Goal: Information Seeking & Learning: Find specific fact

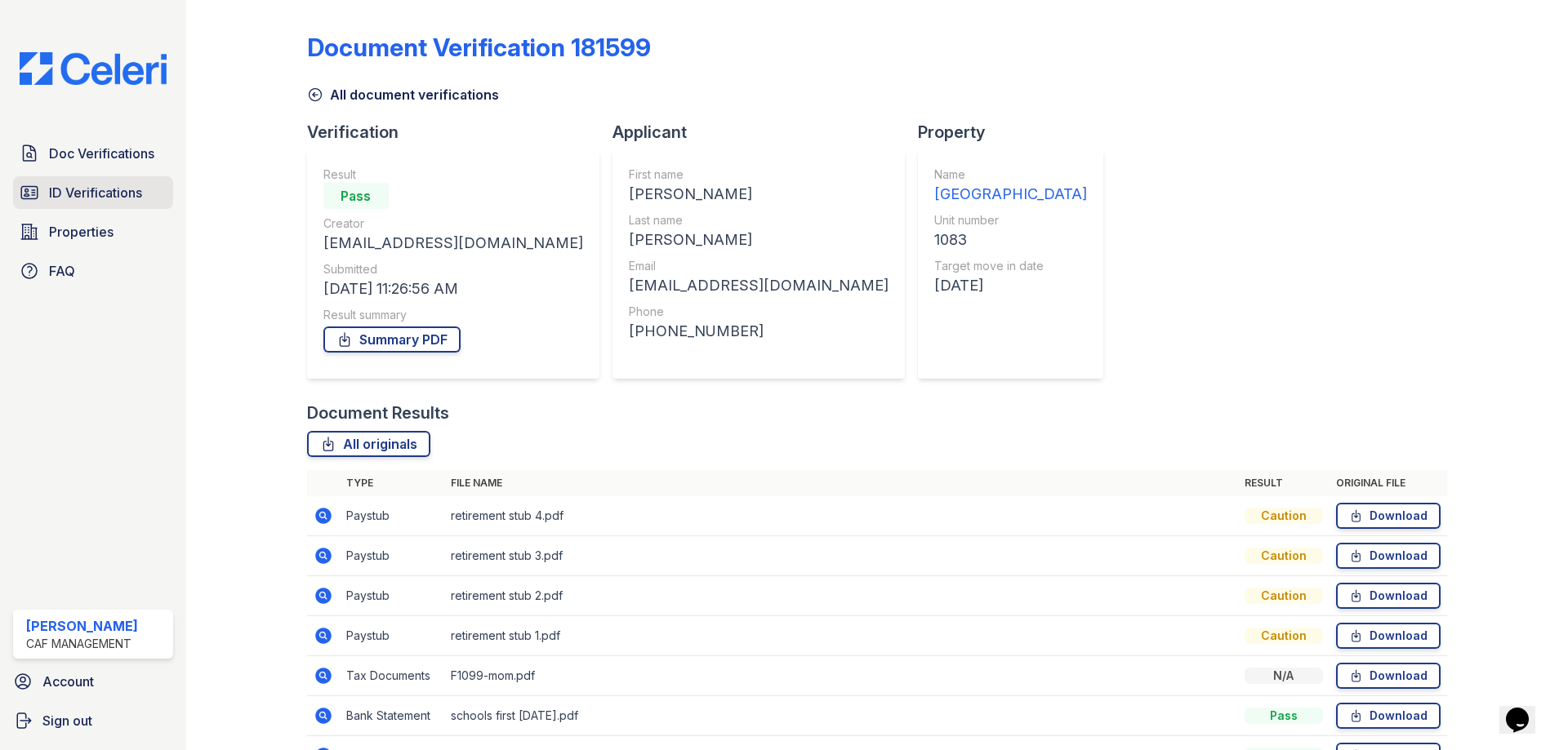
click at [104, 187] on span "ID Verifications" at bounding box center [96, 192] width 93 height 20
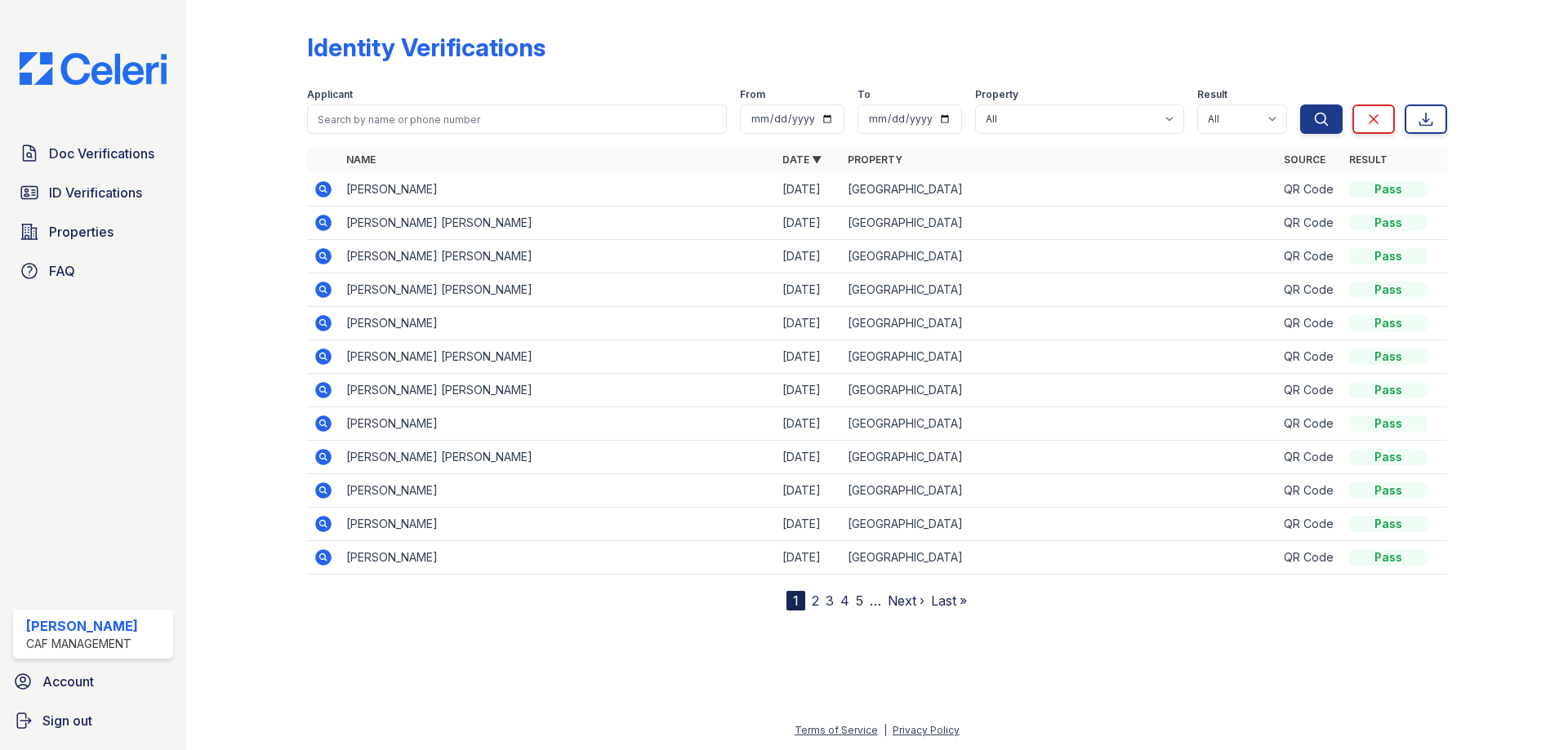
click at [313, 221] on icon at bounding box center [323, 222] width 20 height 20
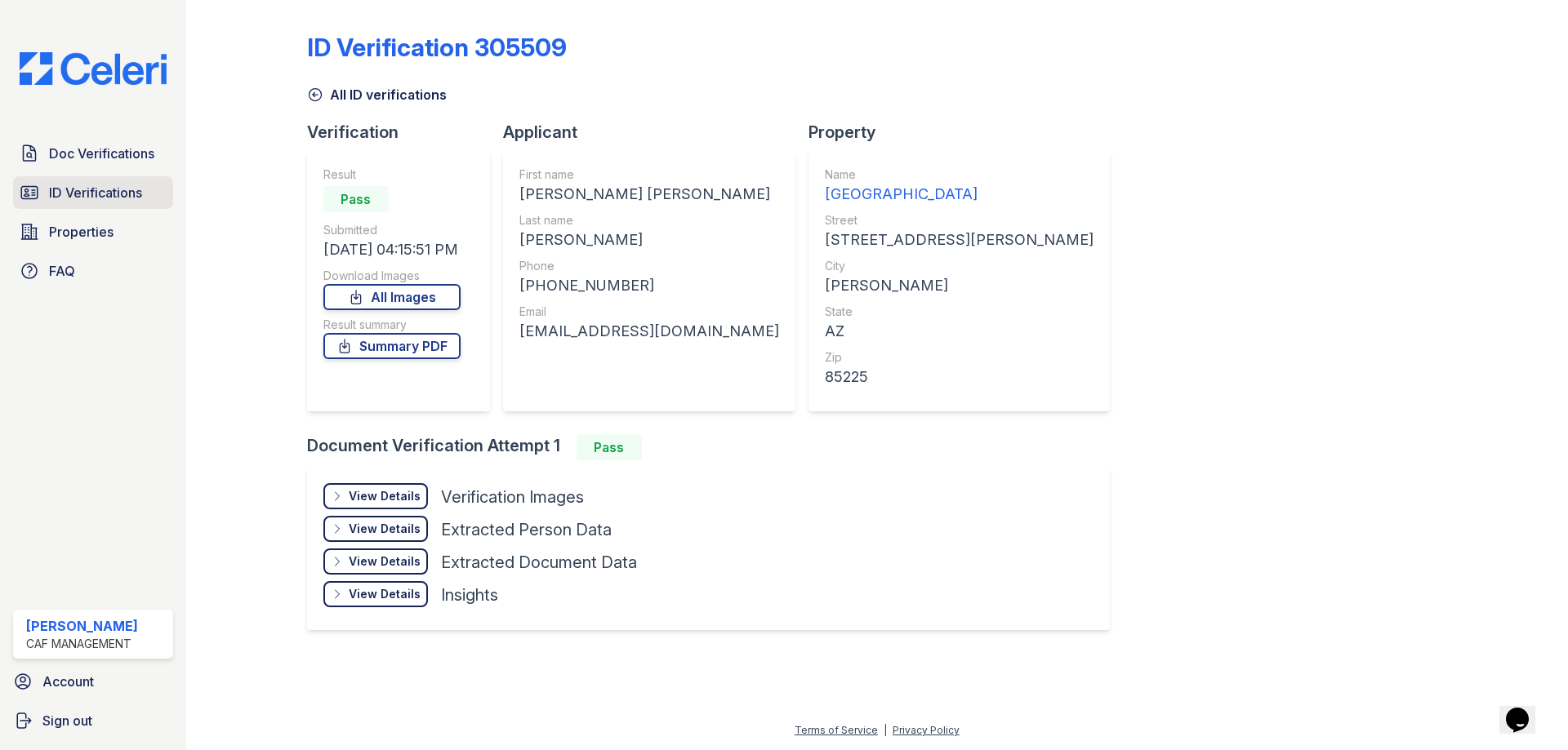
click at [104, 205] on link "ID Verifications" at bounding box center [93, 193] width 160 height 33
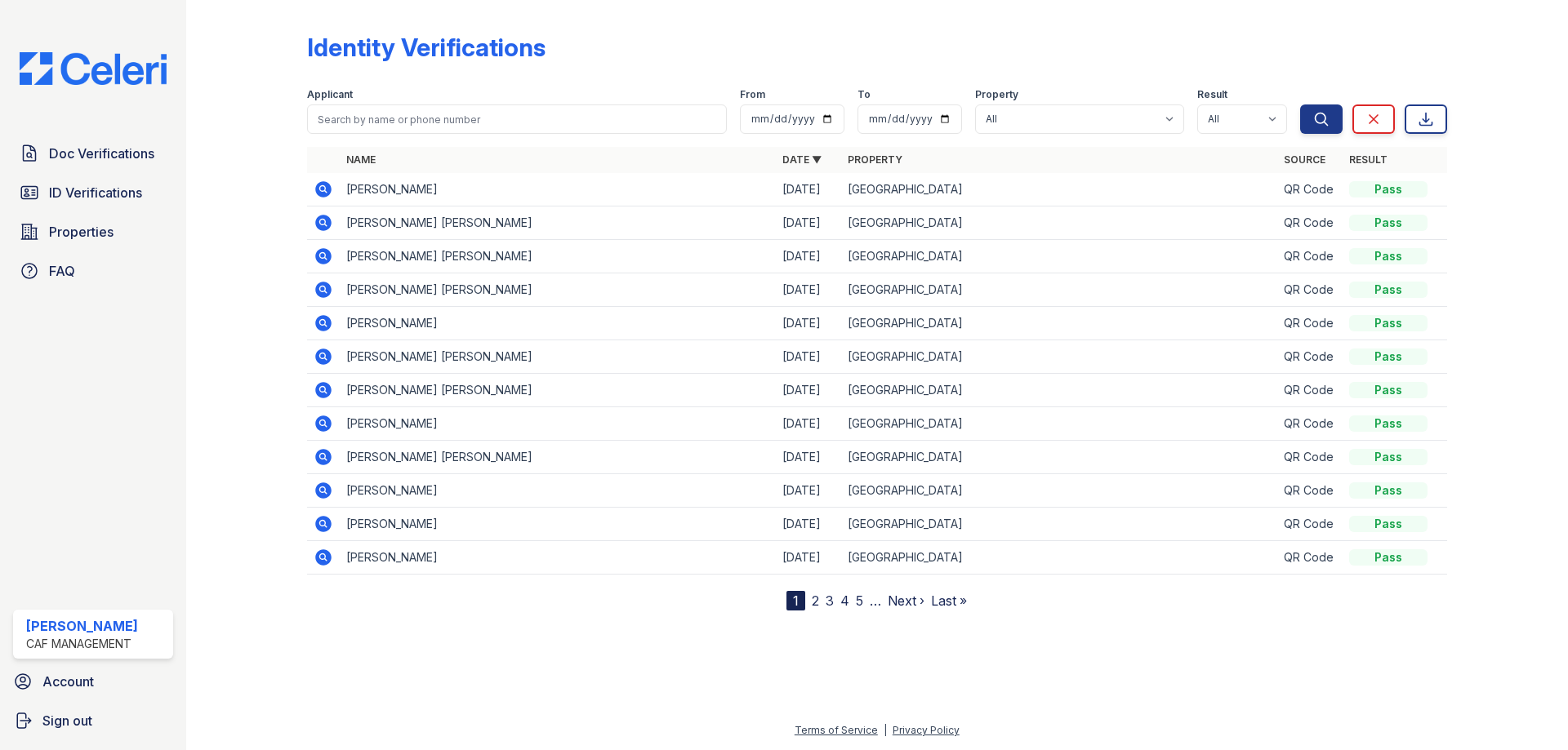
click at [322, 225] on icon at bounding box center [323, 222] width 20 height 20
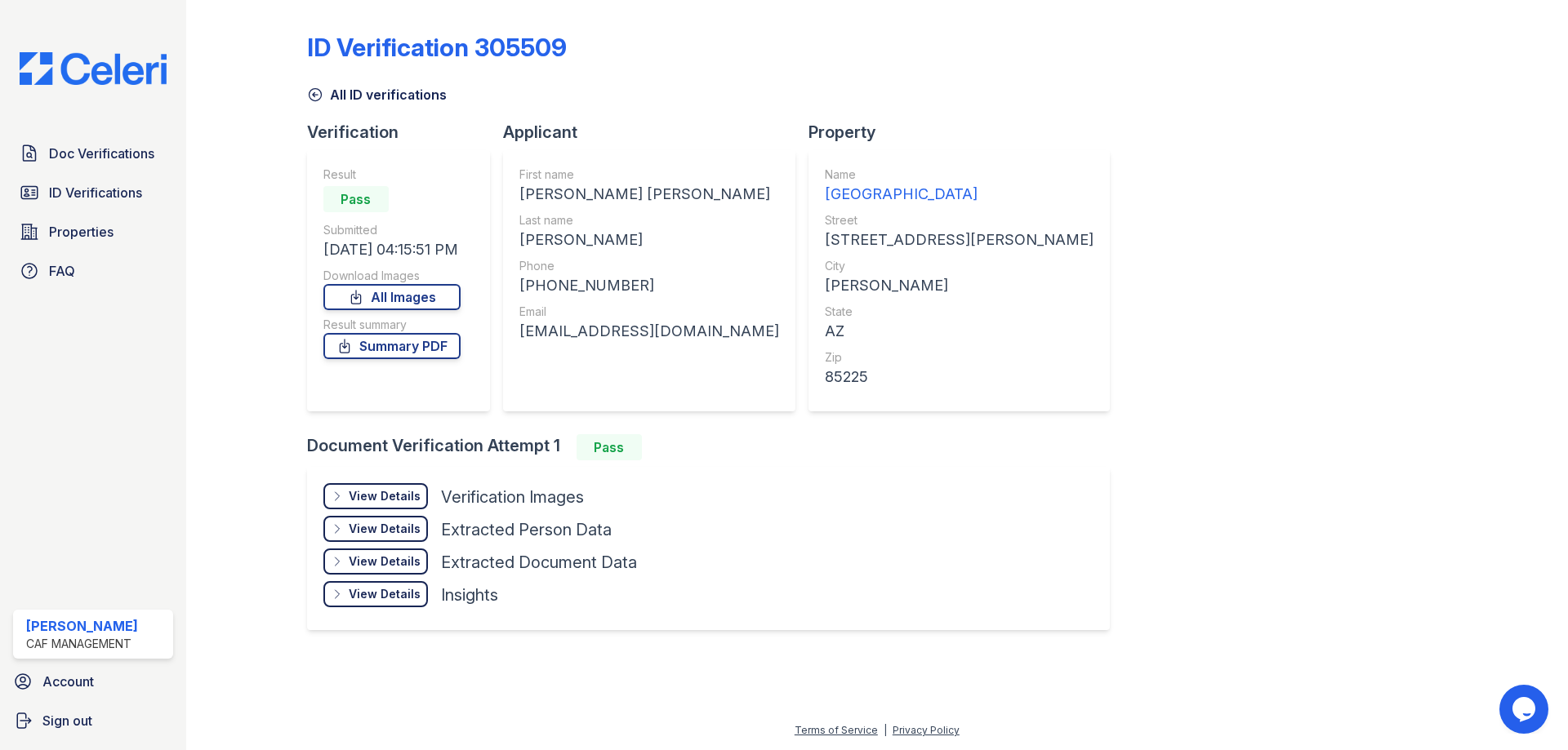
click at [568, 187] on div "VICTORIA ELENA" at bounding box center [649, 194] width 260 height 22
copy div "VICTORIA"
click at [537, 240] on div "FLORES PEREZ" at bounding box center [649, 240] width 260 height 22
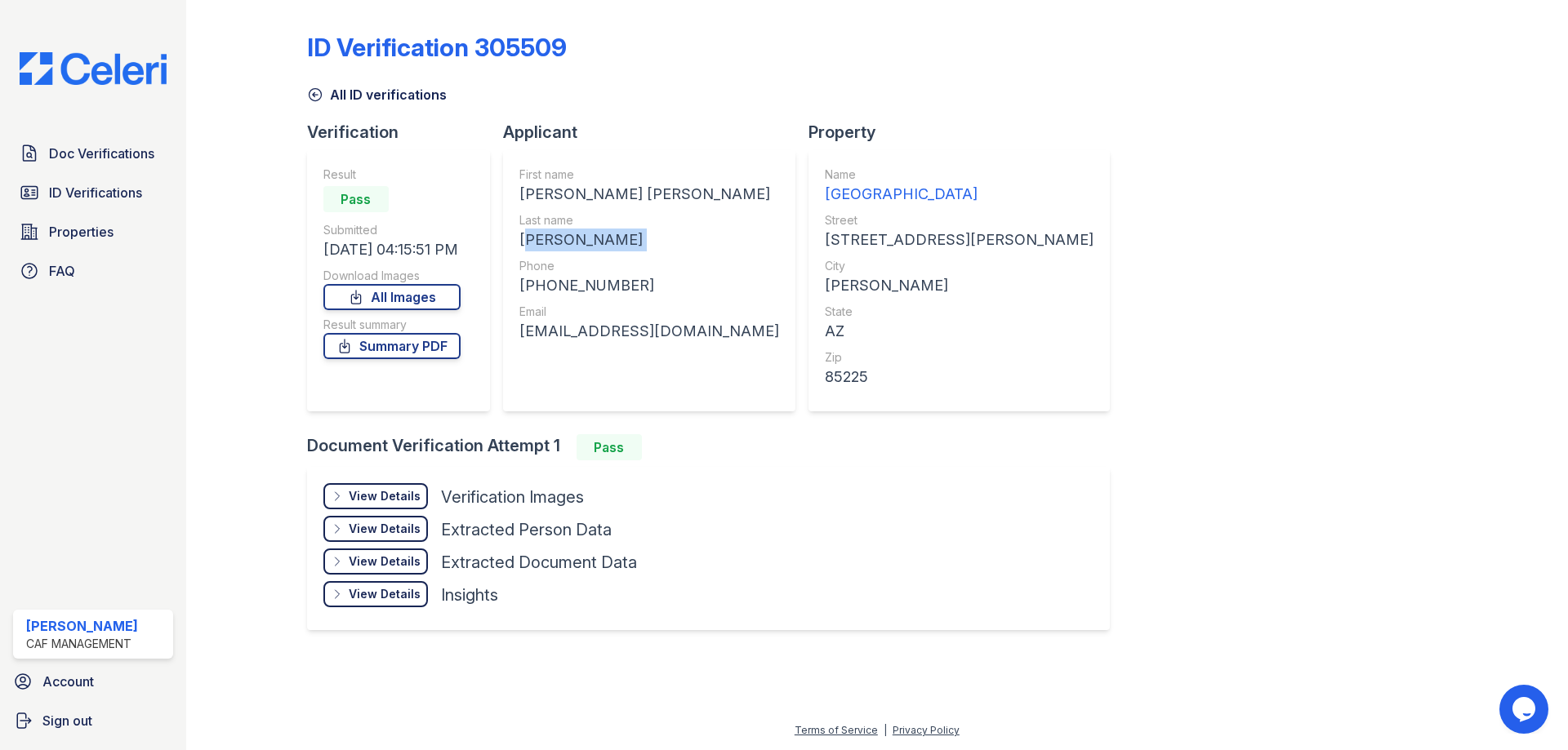
click at [537, 240] on div "FLORES PEREZ" at bounding box center [649, 240] width 260 height 22
copy div "FLORES PEREZ"
click at [570, 285] on div "+16465529554" at bounding box center [649, 285] width 260 height 22
copy div "16465529554"
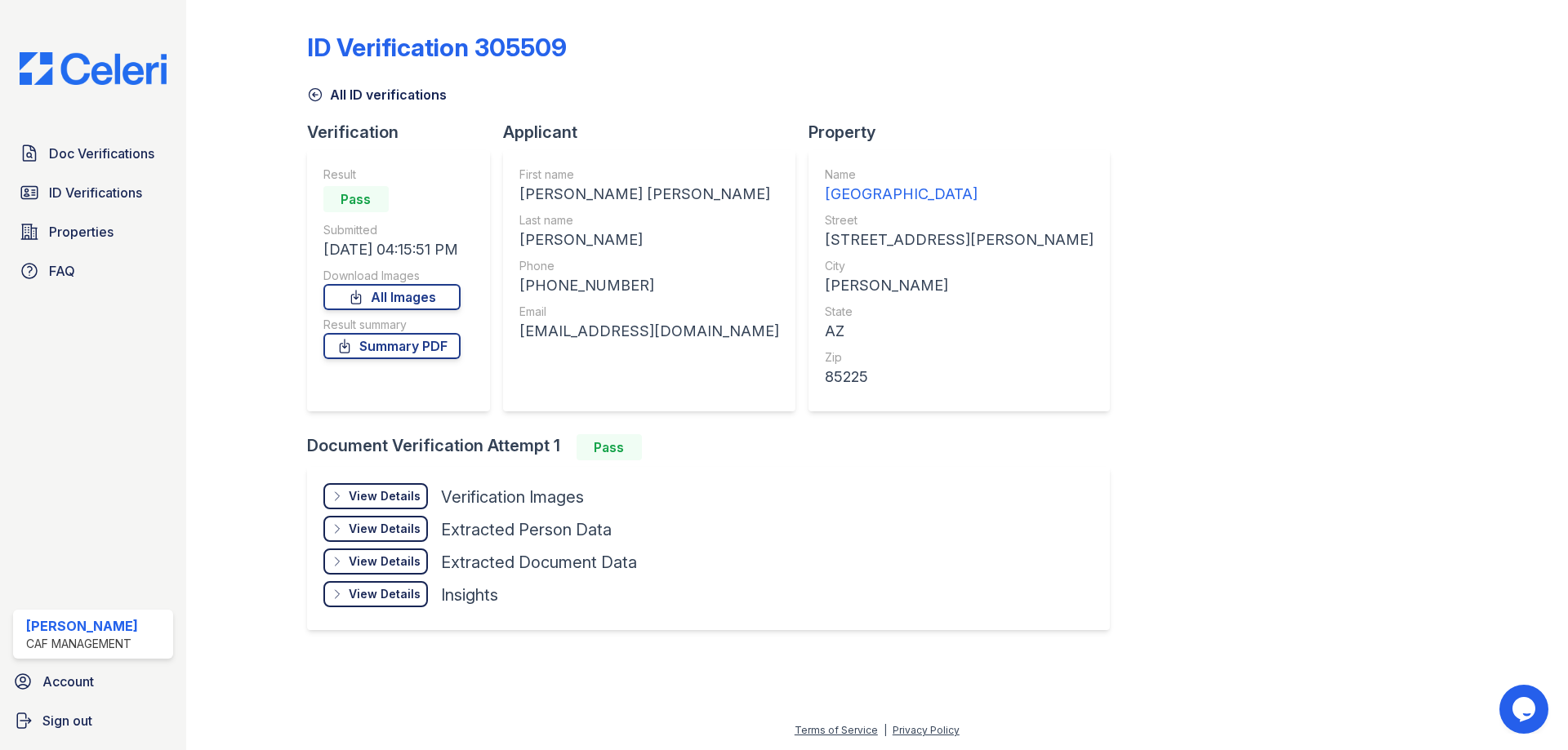
click at [579, 330] on div "v.e.floresperez@gmail.com" at bounding box center [649, 331] width 260 height 22
copy div "v.e.floresperez@gmail.com"
click at [12, 208] on div "Doc Verifications ID Verifications Properties FAQ" at bounding box center [93, 213] width 173 height 151
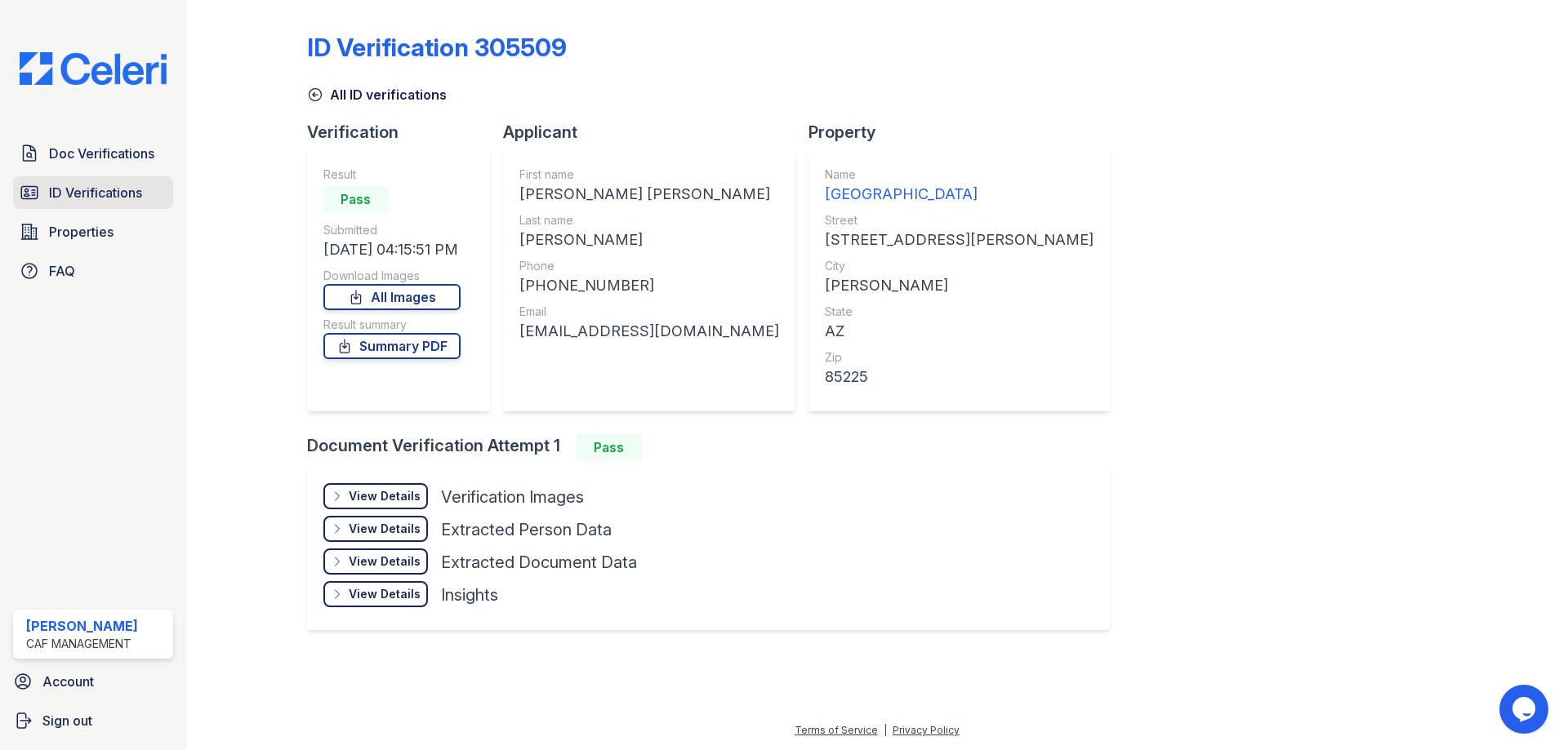
click at [28, 199] on icon at bounding box center [29, 193] width 16 height 12
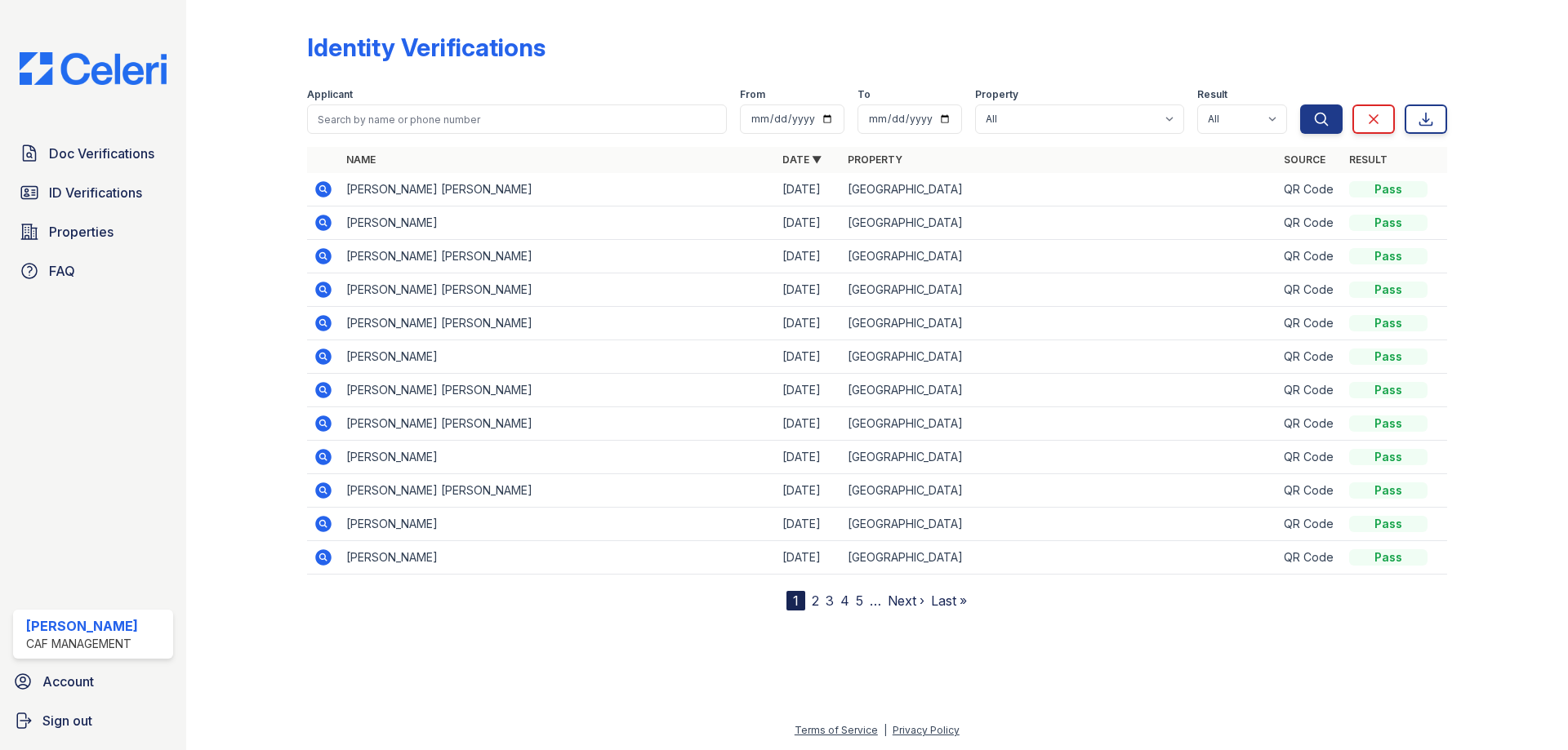
click at [326, 195] on icon at bounding box center [323, 189] width 16 height 16
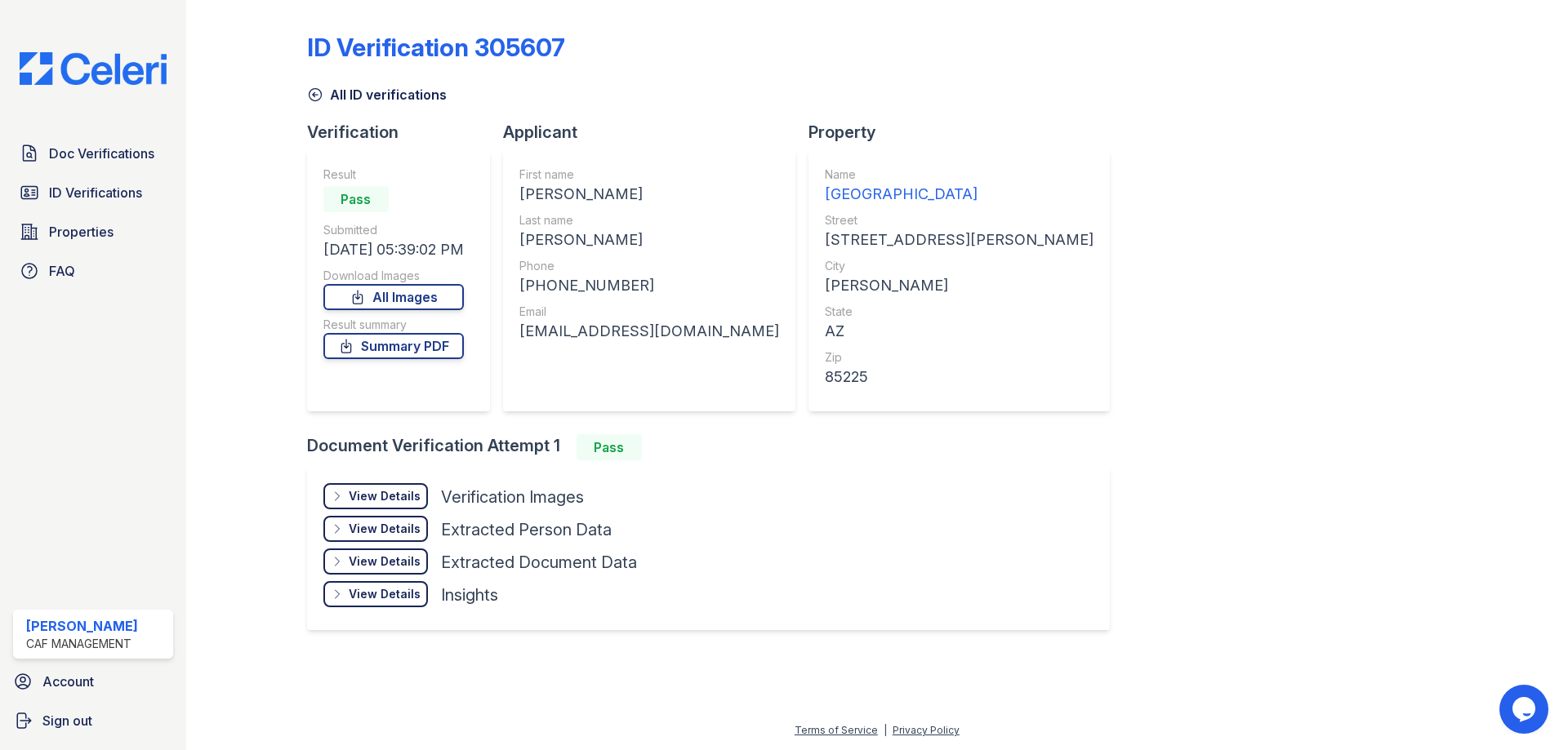
click at [385, 496] on div "View Details" at bounding box center [384, 496] width 72 height 16
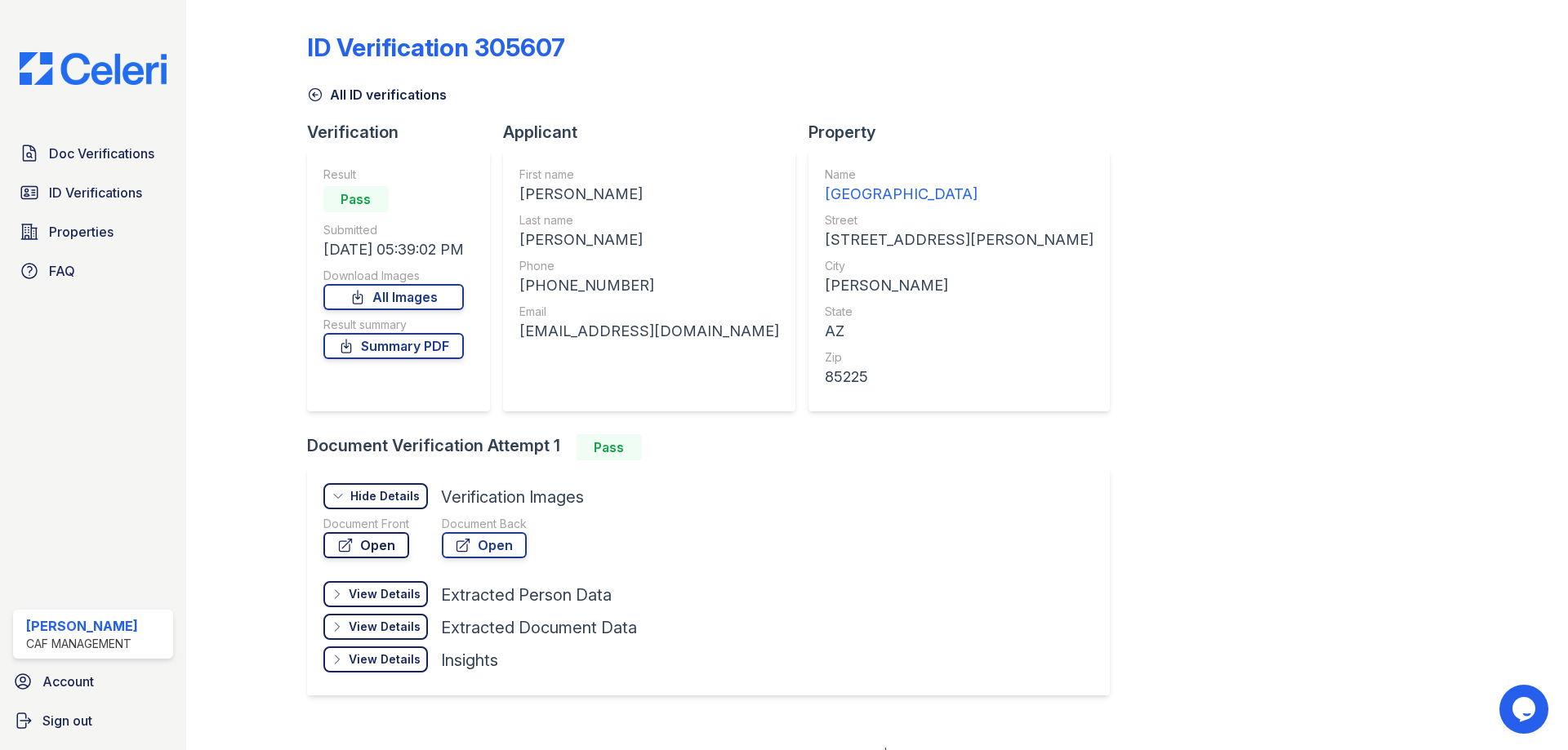
click at [381, 544] on link "Open" at bounding box center [366, 545] width 86 height 26
click at [106, 198] on span "ID Verifications" at bounding box center [96, 192] width 93 height 20
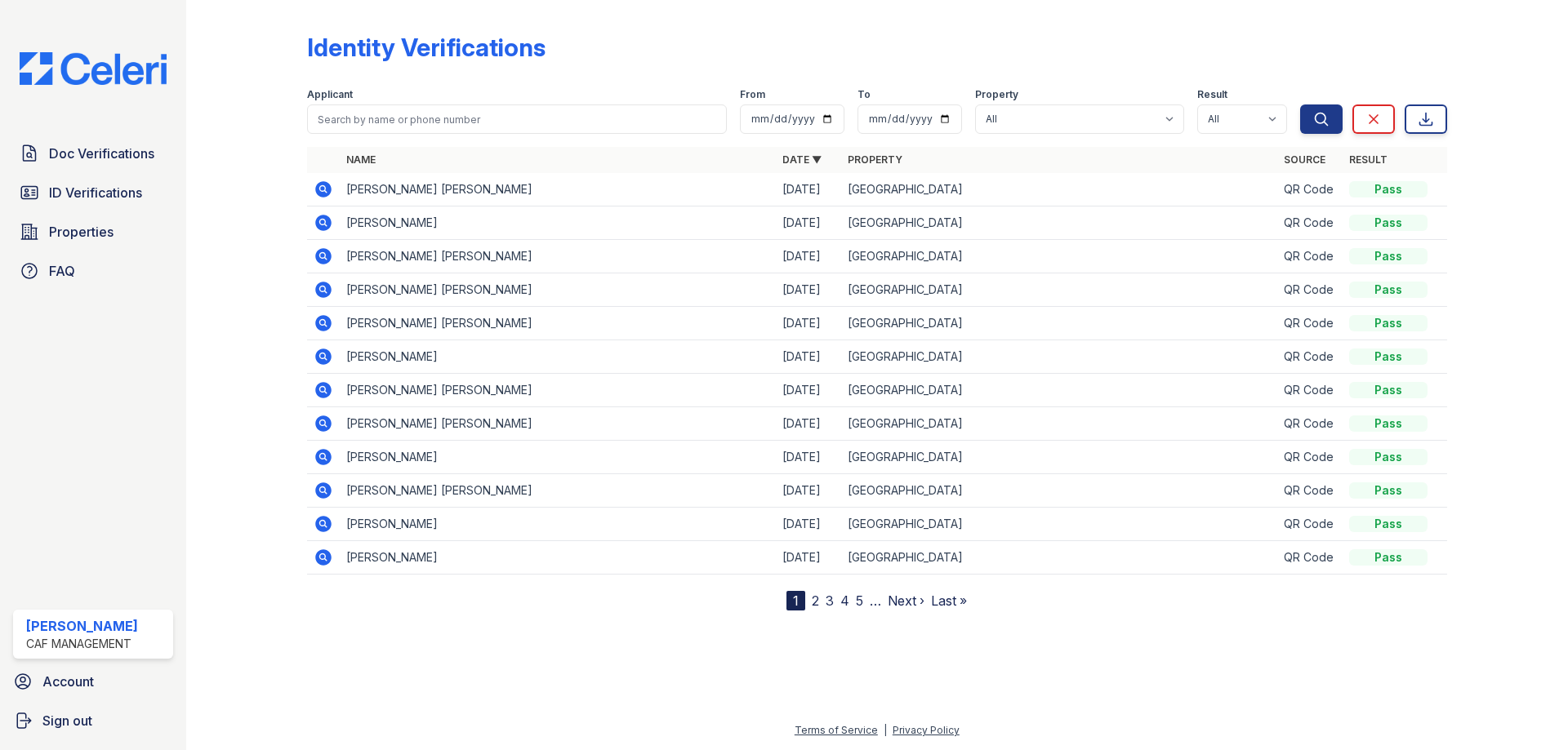
click at [324, 192] on icon at bounding box center [323, 189] width 16 height 16
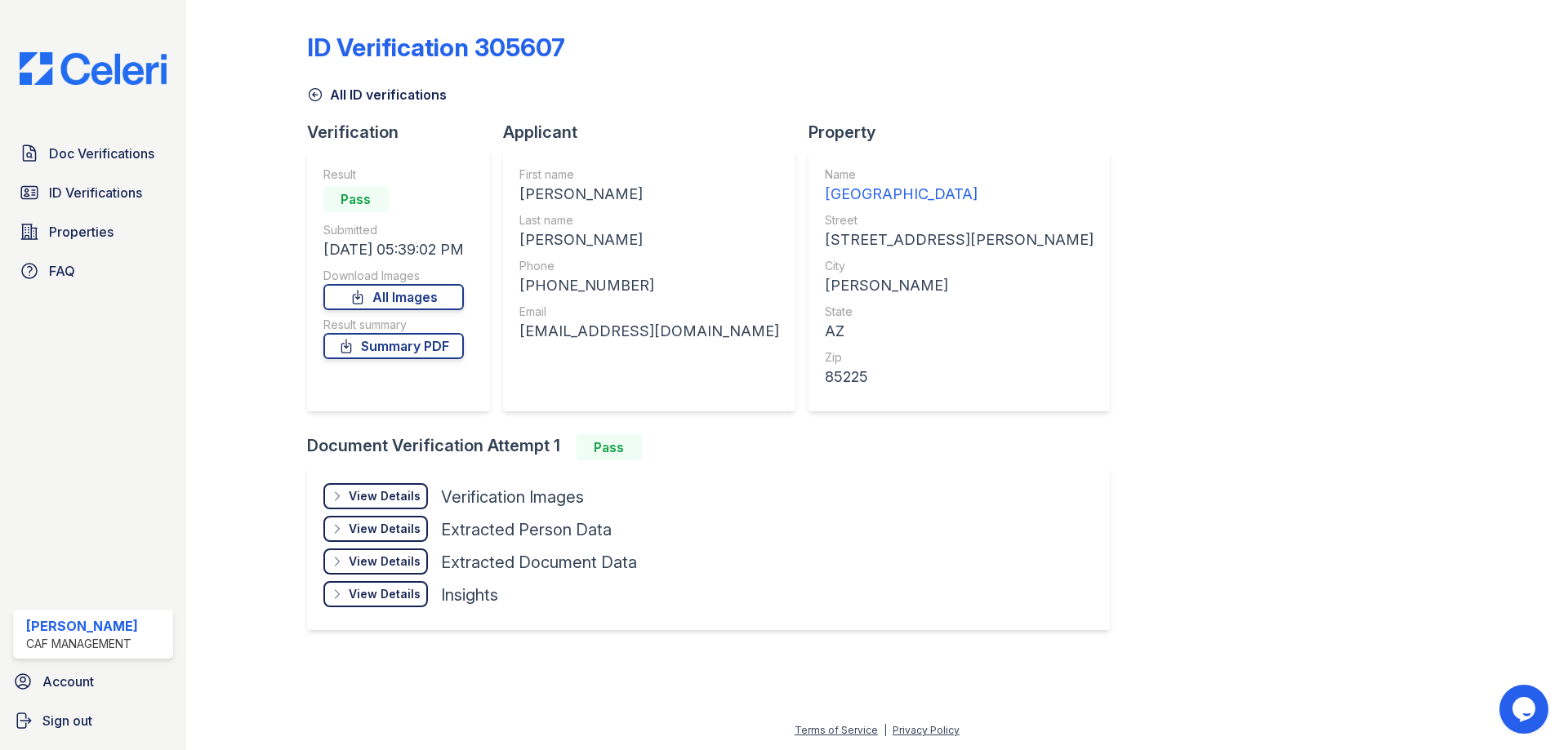
click at [546, 199] on div "[PERSON_NAME]" at bounding box center [649, 194] width 260 height 22
copy div "ALEXANDER"
click at [575, 240] on div "[PERSON_NAME]" at bounding box center [649, 240] width 260 height 22
click at [575, 240] on div "[PERSON_NAME]" at bounding box center [649, 240] width 260 height 22
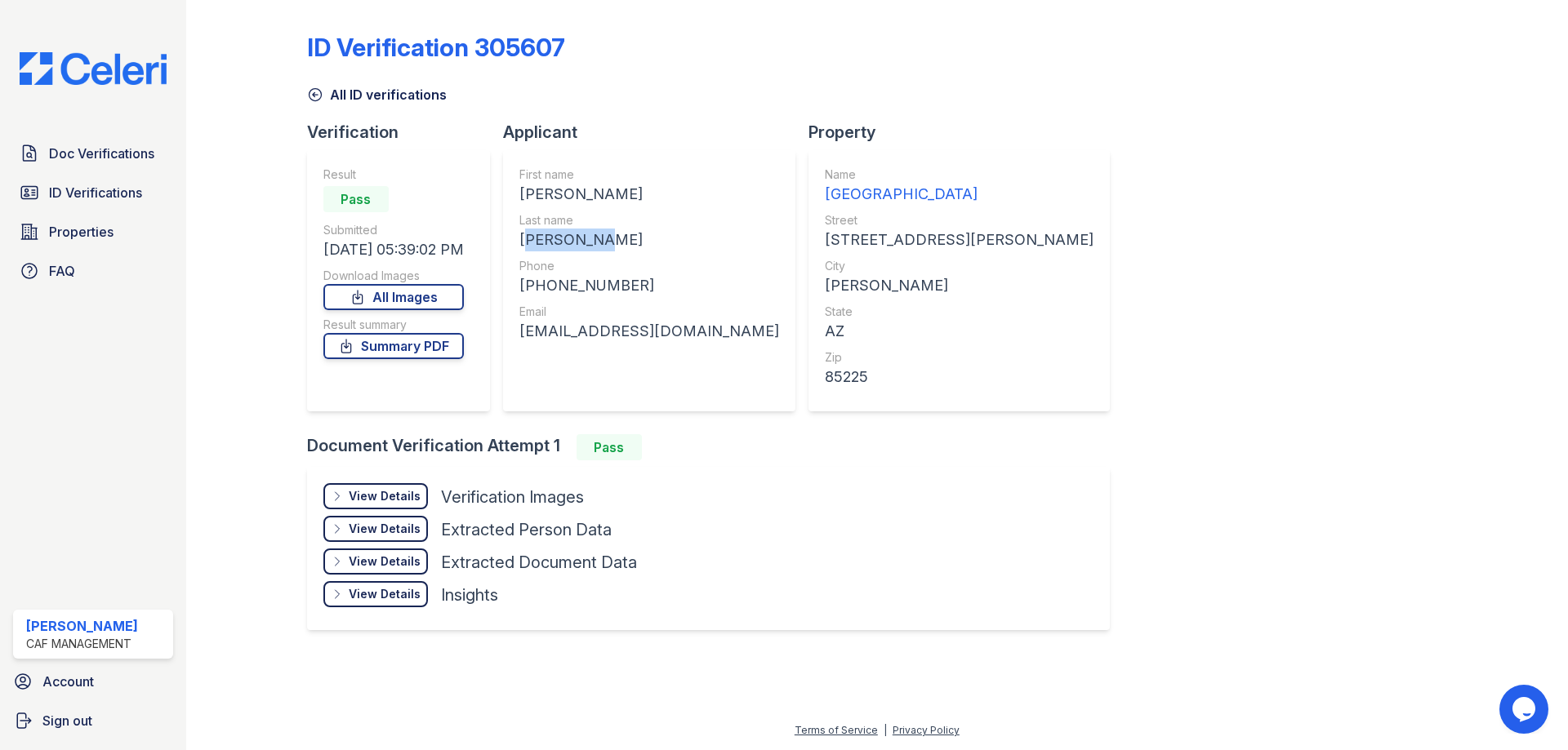
copy div "[PERSON_NAME]"
click at [567, 277] on div "[PHONE_NUMBER]" at bounding box center [649, 285] width 260 height 22
copy div "16024630317"
click at [558, 323] on div "[EMAIL_ADDRESS][DOMAIN_NAME]" at bounding box center [649, 331] width 260 height 22
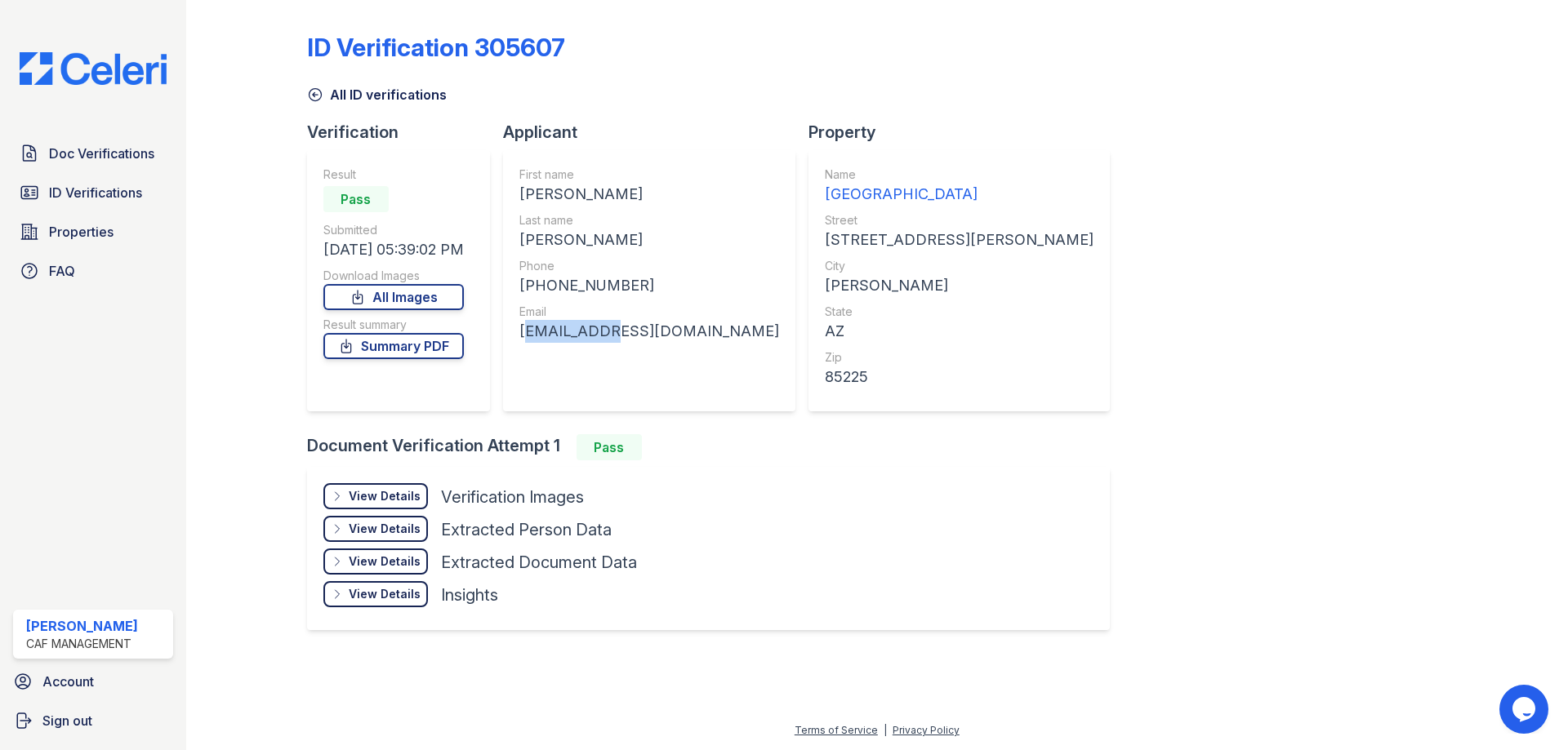
click at [560, 323] on div "[EMAIL_ADDRESS][DOMAIN_NAME]" at bounding box center [649, 331] width 260 height 22
copy div "[EMAIL_ADDRESS][DOMAIN_NAME]"
click at [81, 157] on span "Doc Verifications" at bounding box center [102, 153] width 106 height 20
